Goal: Information Seeking & Learning: Learn about a topic

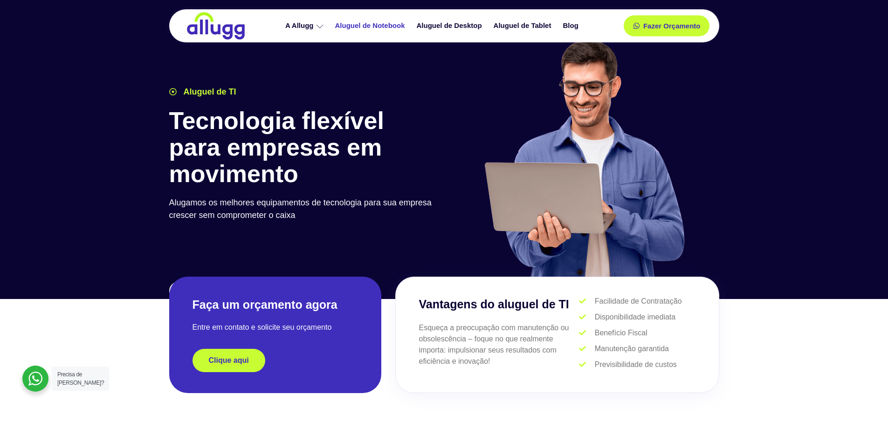
click at [365, 22] on link "Aluguel de Notebook" at bounding box center [371, 26] width 82 height 16
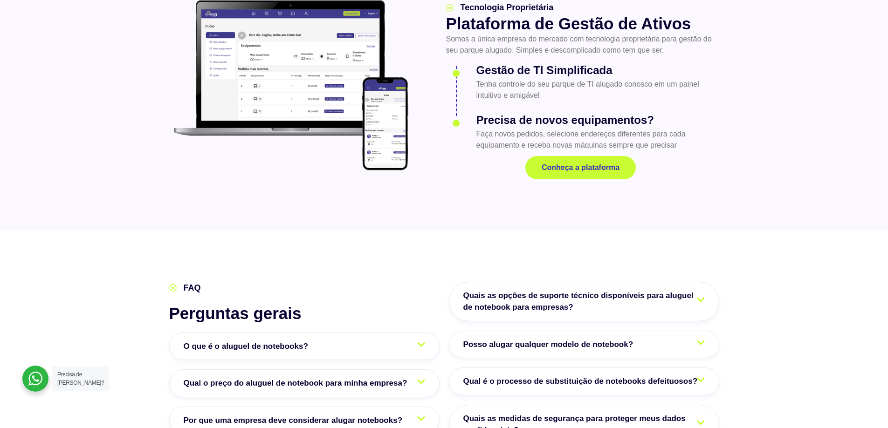
scroll to position [1398, 0]
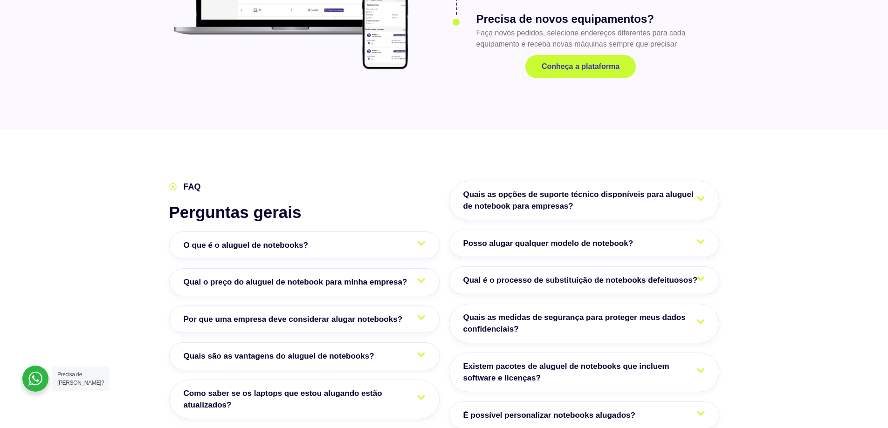
click at [302, 276] on span "Qual o preço do aluguel de notebook para minha empresa?" at bounding box center [298, 282] width 228 height 12
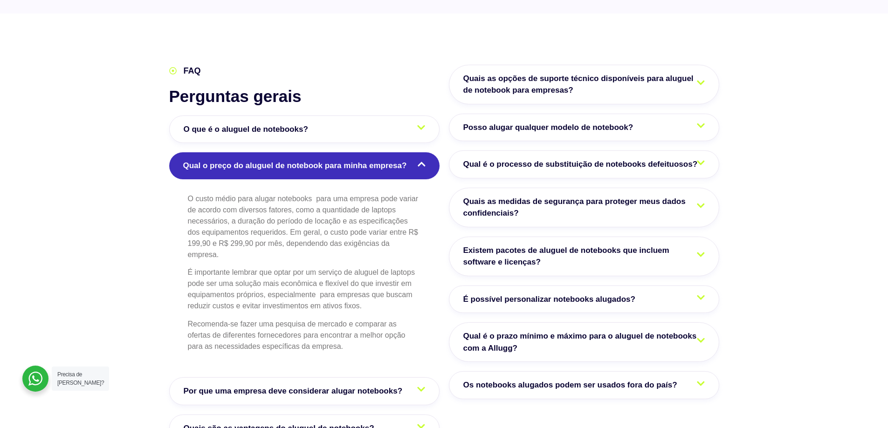
scroll to position [1491, 0]
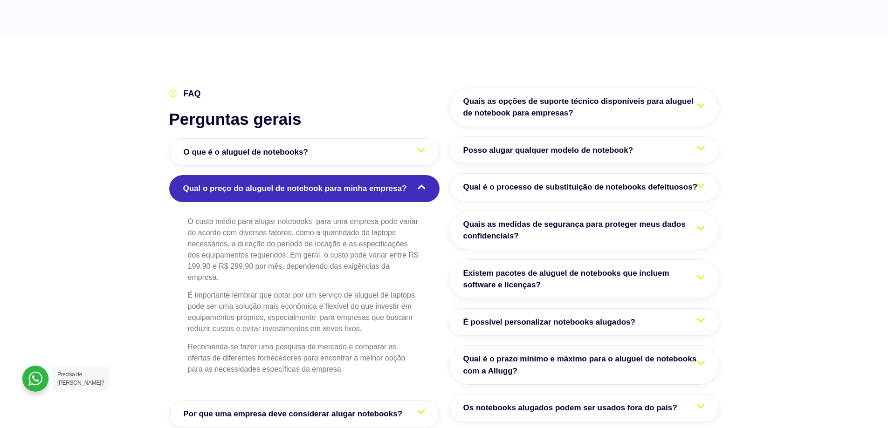
click at [506, 144] on span "Posso alugar qualquer modelo de notebook?" at bounding box center [550, 150] width 175 height 12
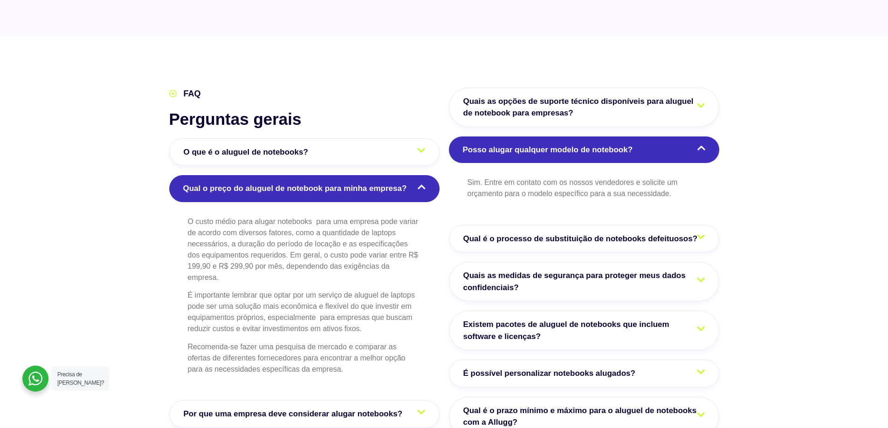
click at [506, 144] on span "Posso alugar qualquer modelo de notebook?" at bounding box center [550, 150] width 175 height 12
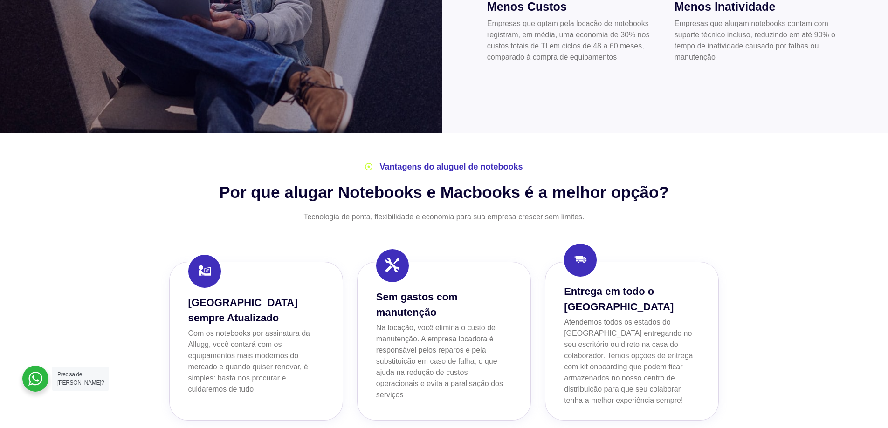
scroll to position [373, 0]
